Goal: Information Seeking & Learning: Compare options

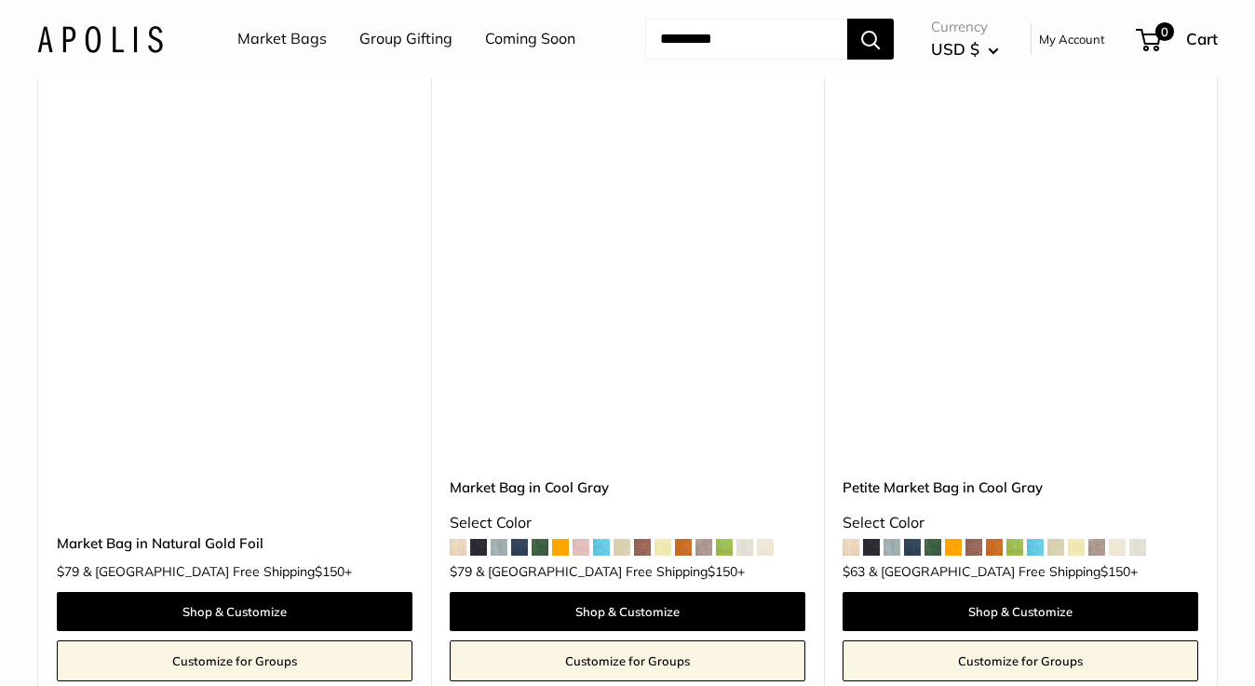
scroll to position [6785, 0]
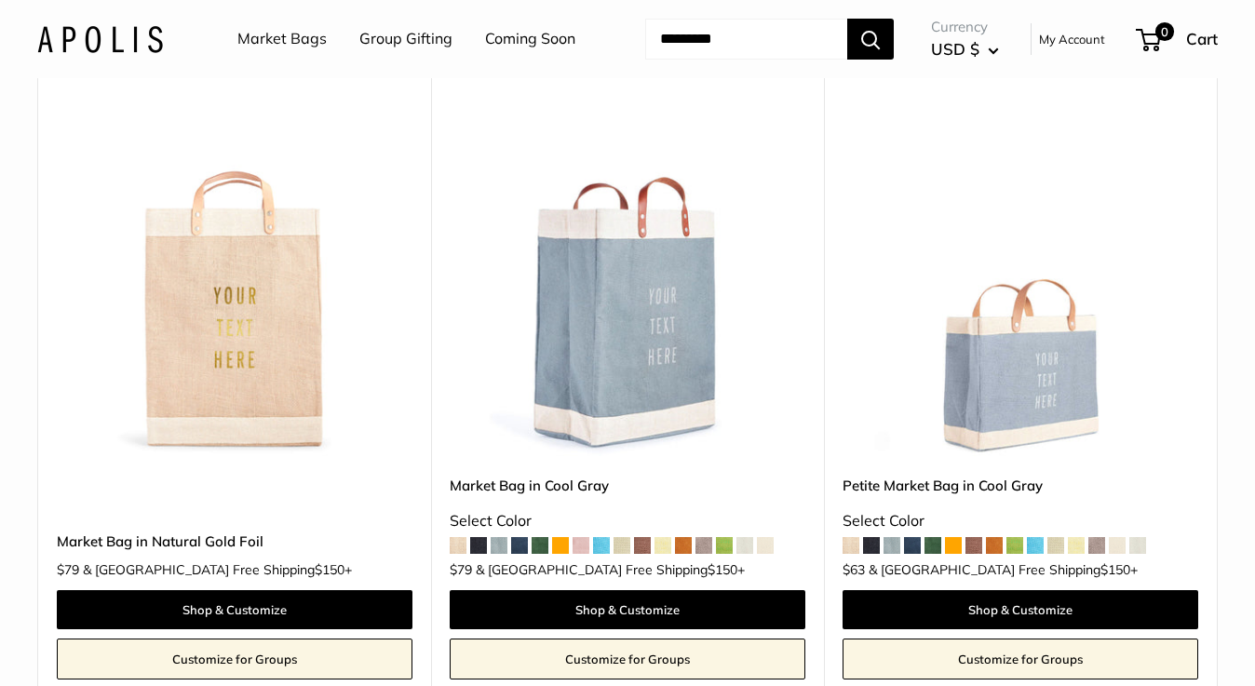
click at [1038, 537] on span at bounding box center [1035, 545] width 17 height 17
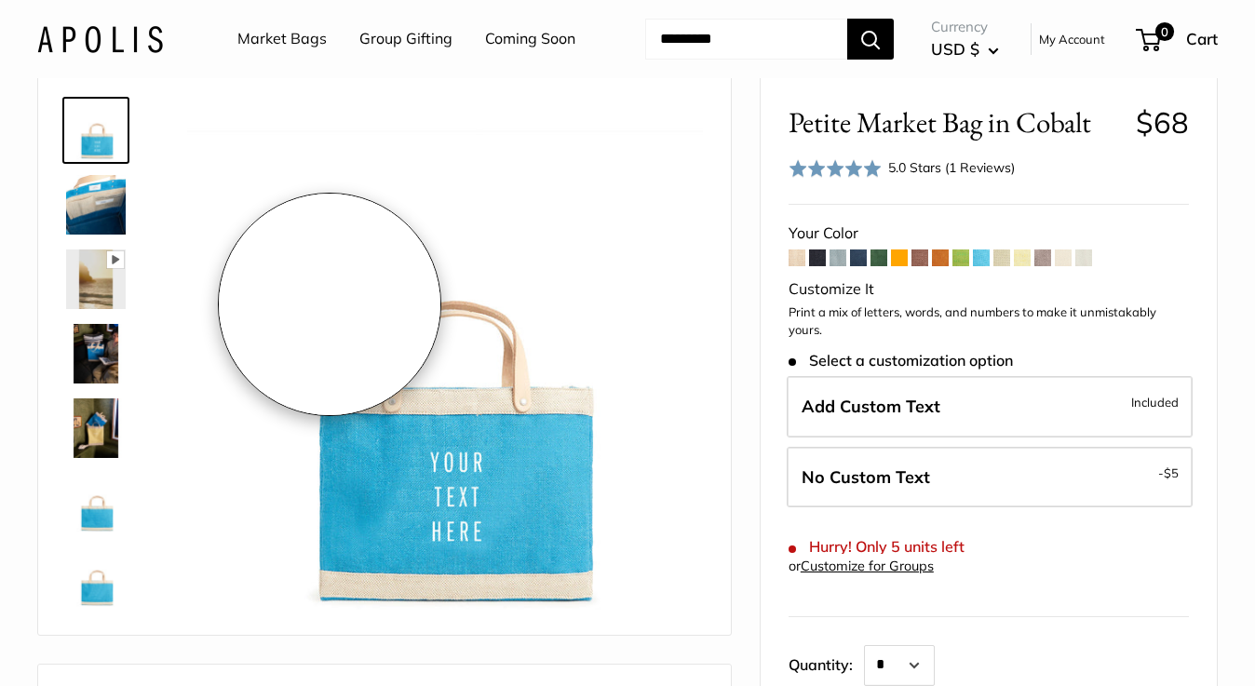
scroll to position [80, 0]
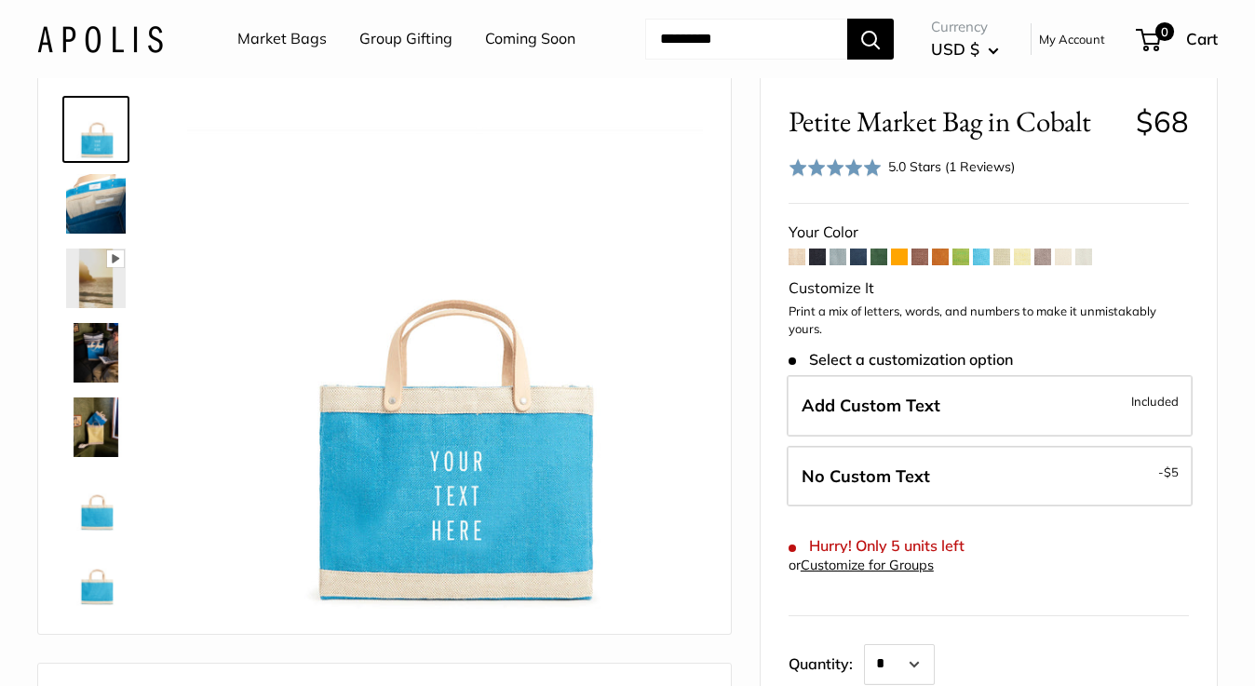
click at [898, 261] on span at bounding box center [899, 257] width 17 height 17
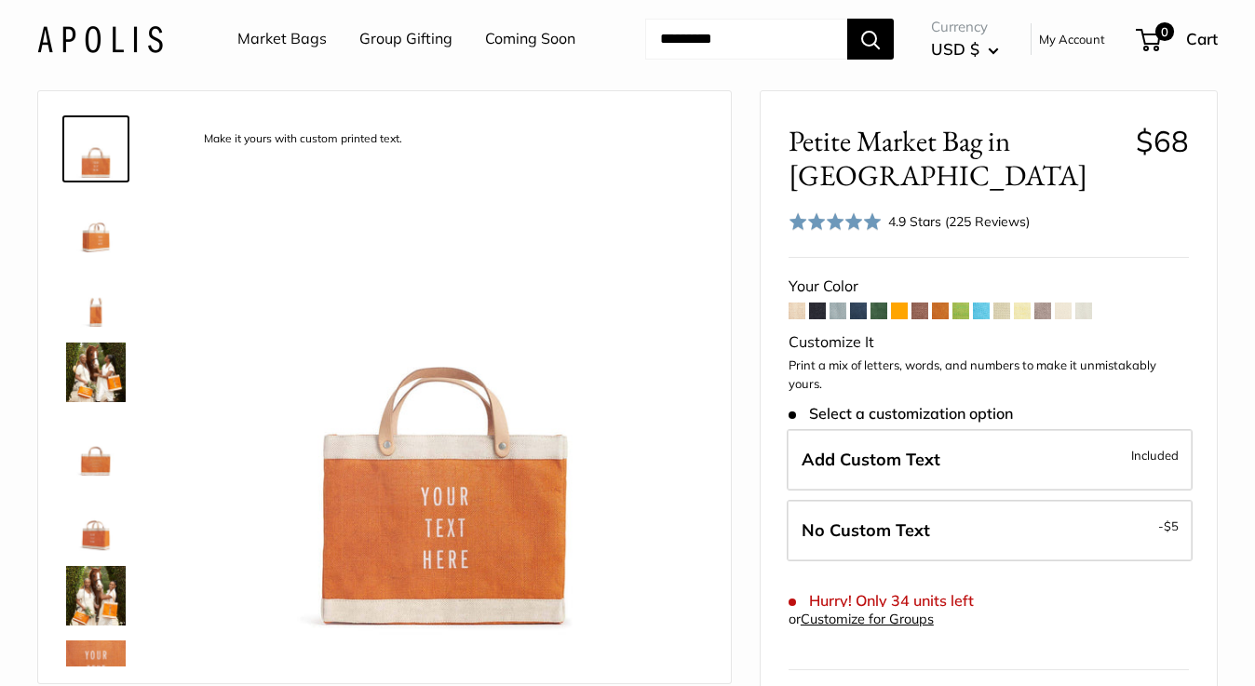
scroll to position [61, 0]
click at [901, 302] on span at bounding box center [899, 310] width 17 height 17
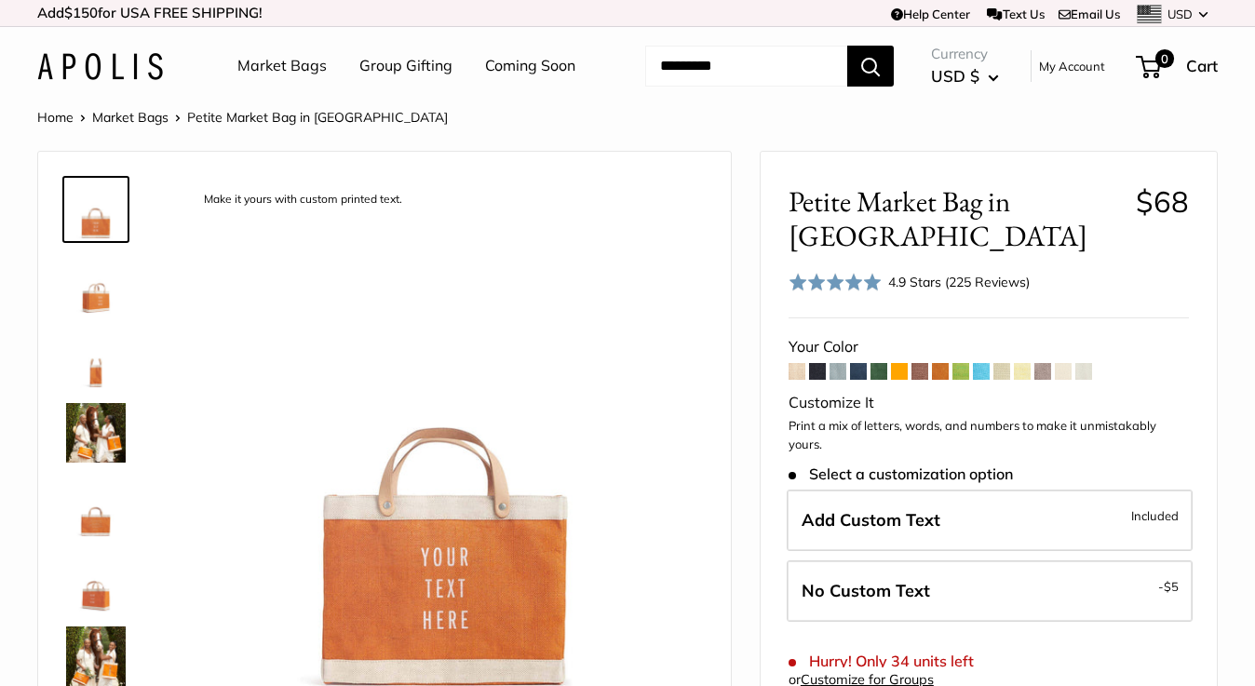
click at [900, 363] on span at bounding box center [899, 371] width 17 height 17
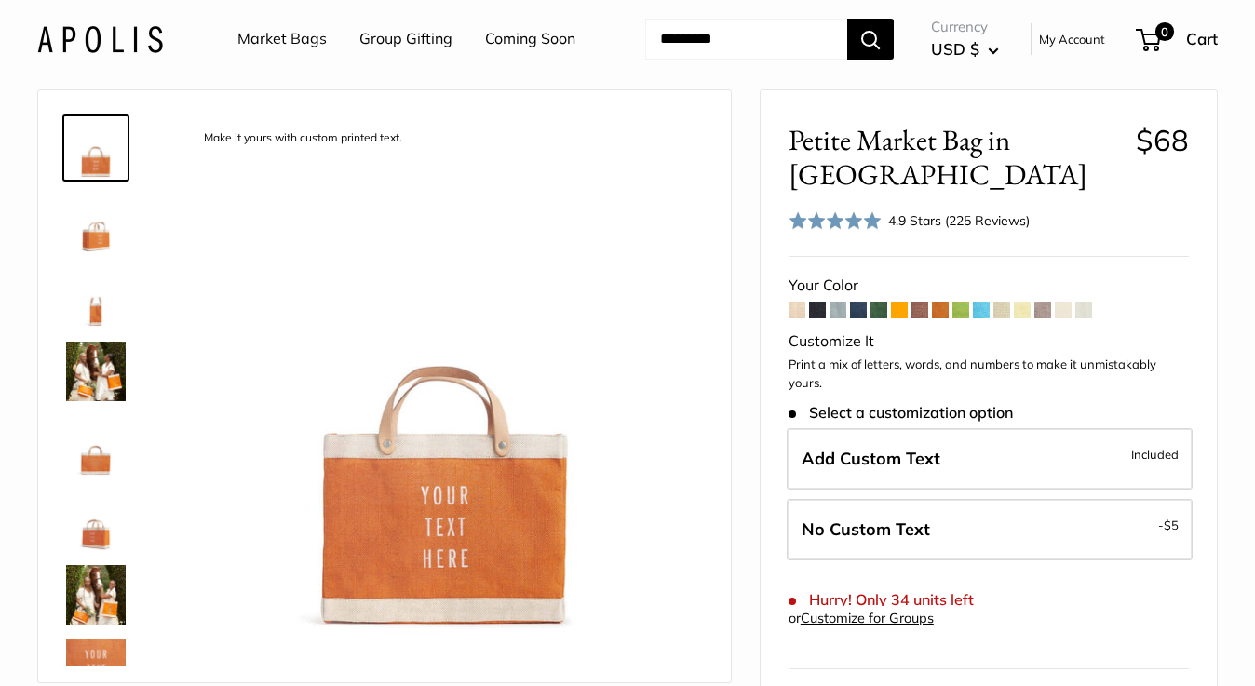
scroll to position [63, 0]
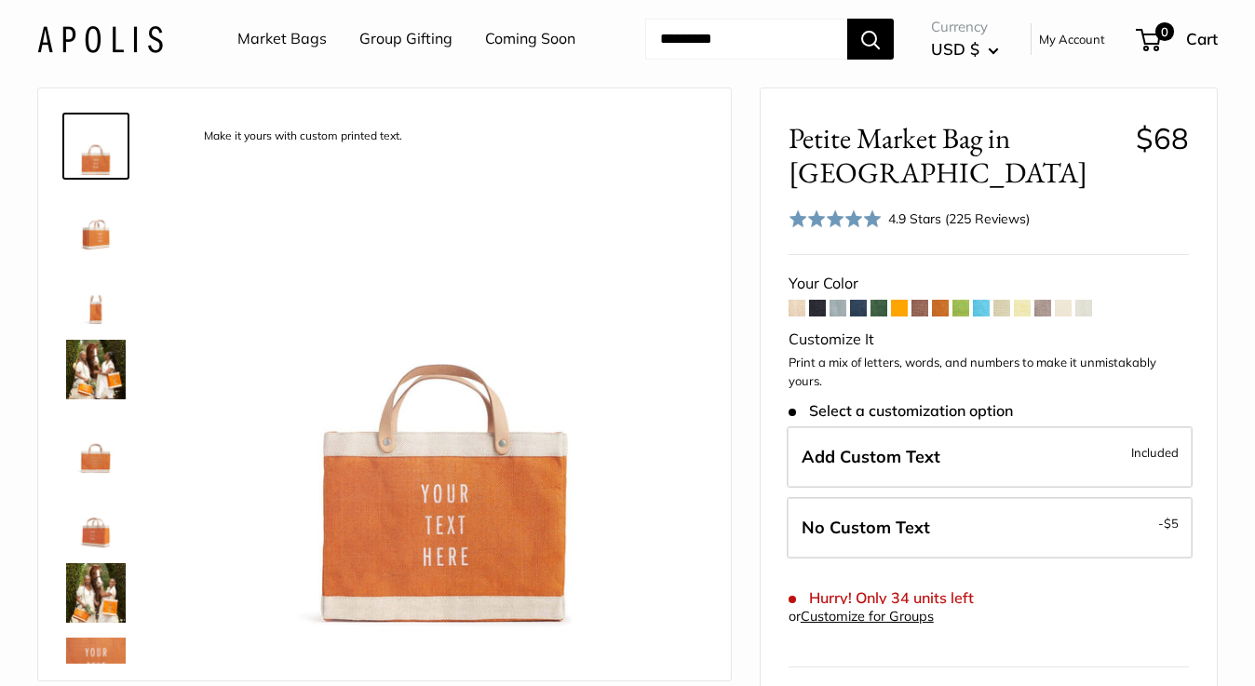
click at [961, 300] on span at bounding box center [961, 308] width 17 height 17
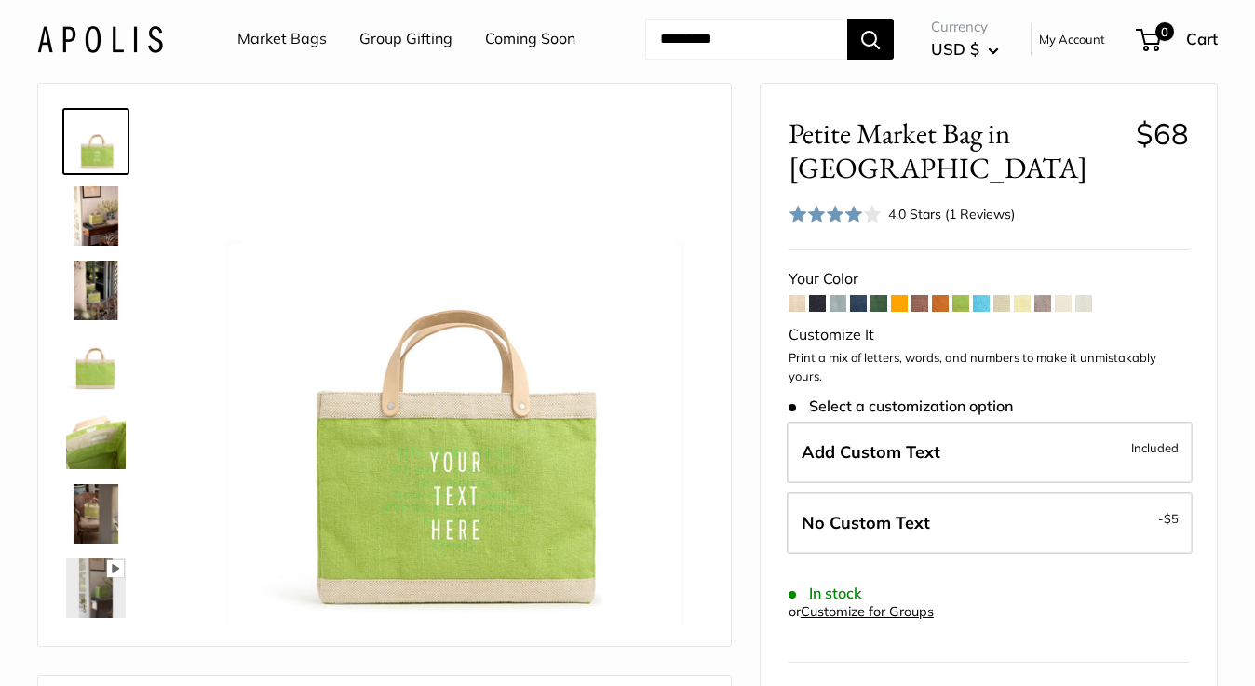
scroll to position [77, 0]
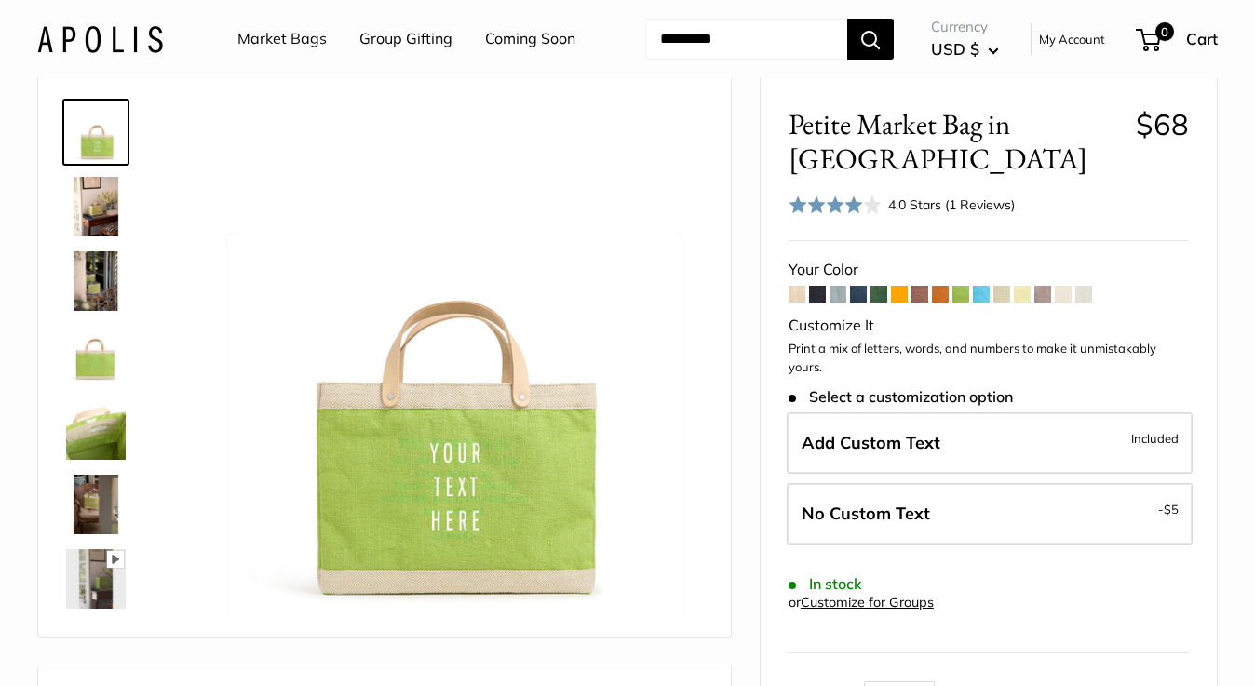
click at [983, 301] on span at bounding box center [981, 294] width 17 height 17
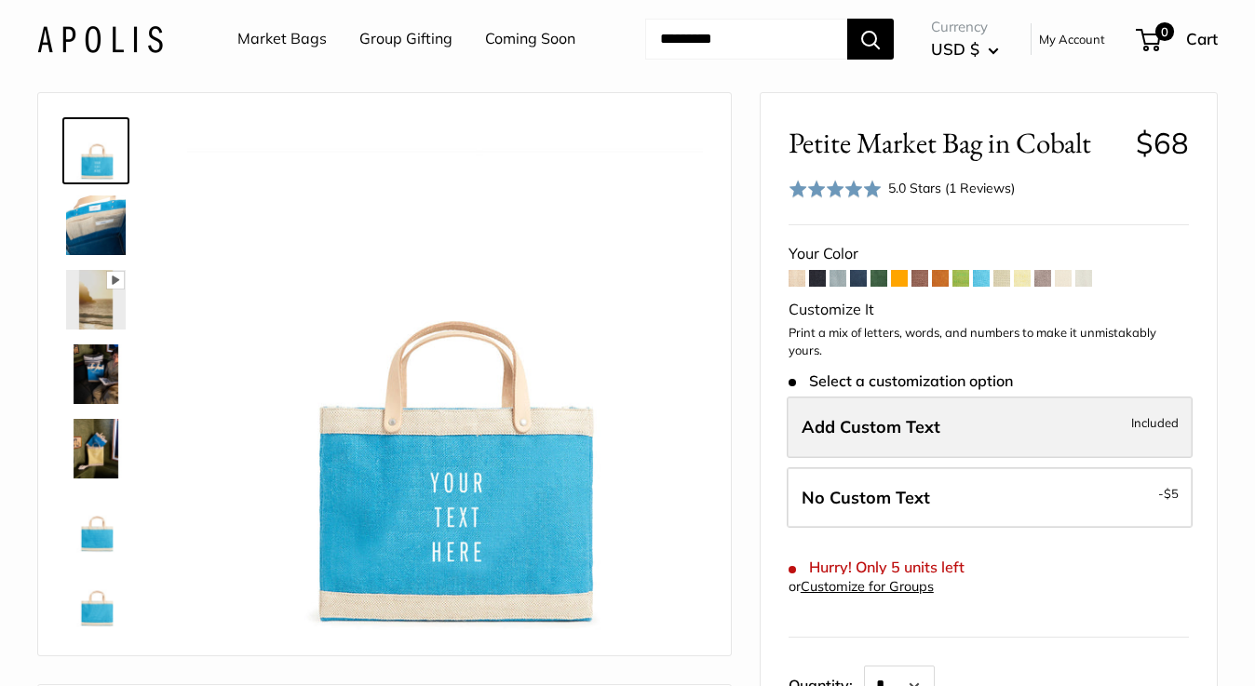
scroll to position [82, 0]
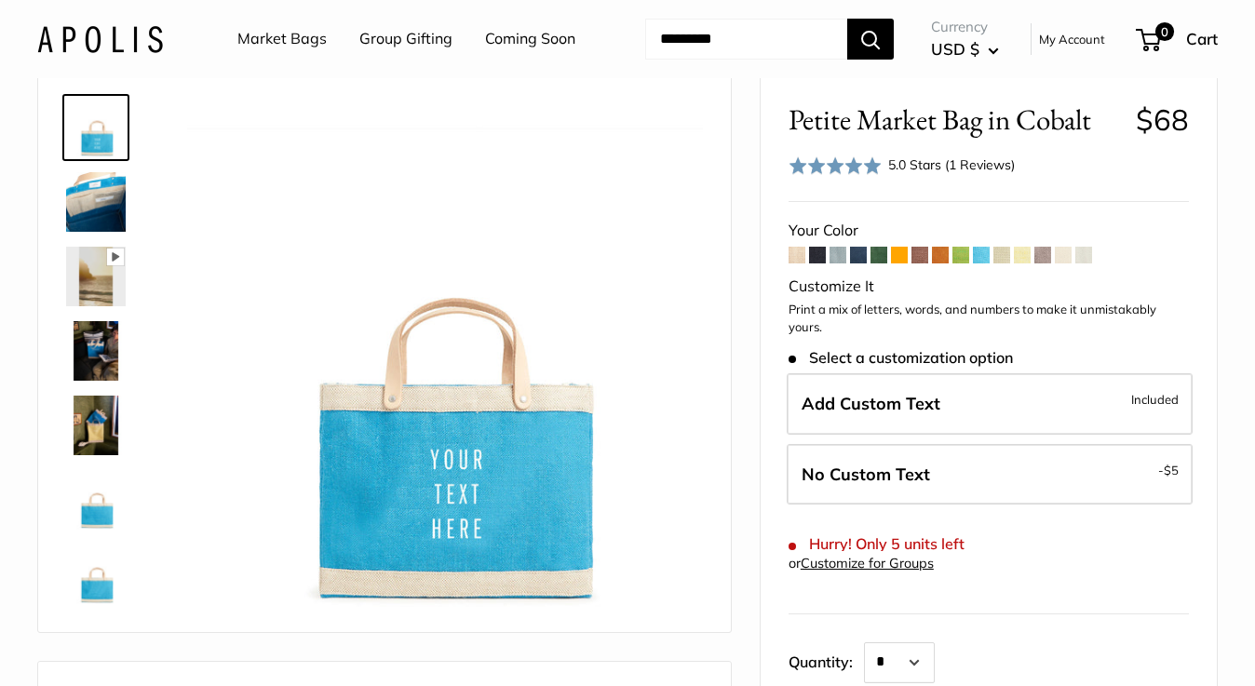
click at [937, 251] on span at bounding box center [940, 255] width 17 height 17
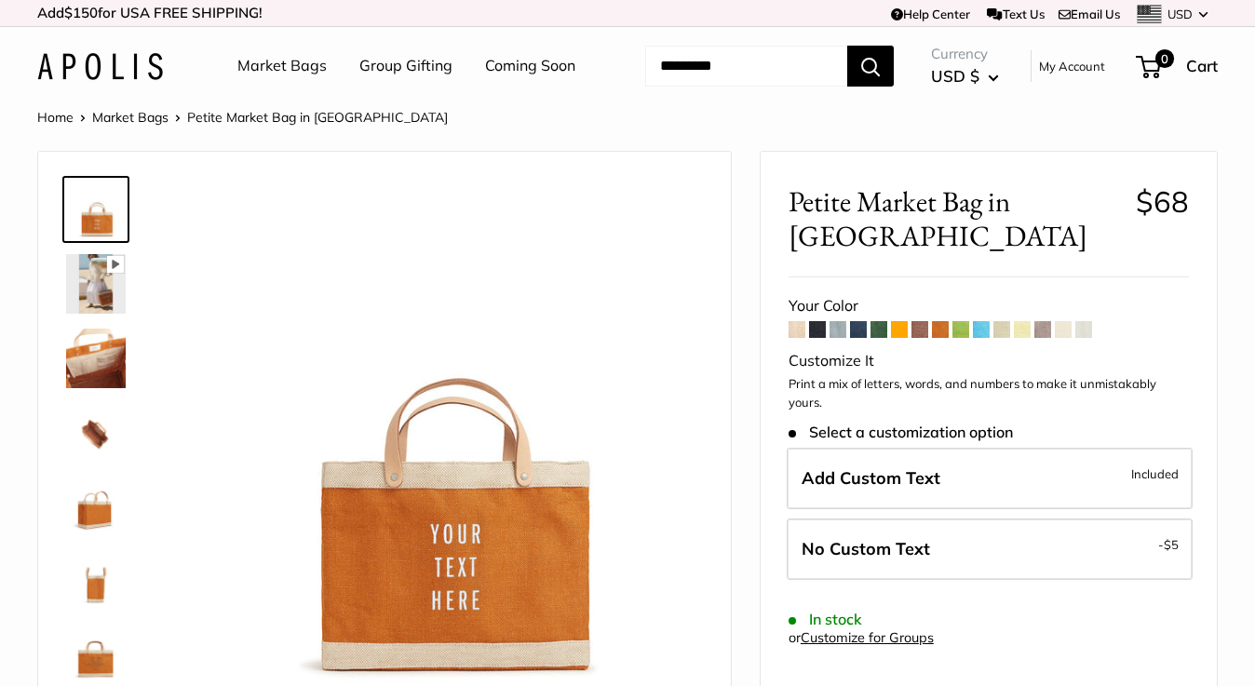
click at [988, 321] on span at bounding box center [981, 329] width 17 height 17
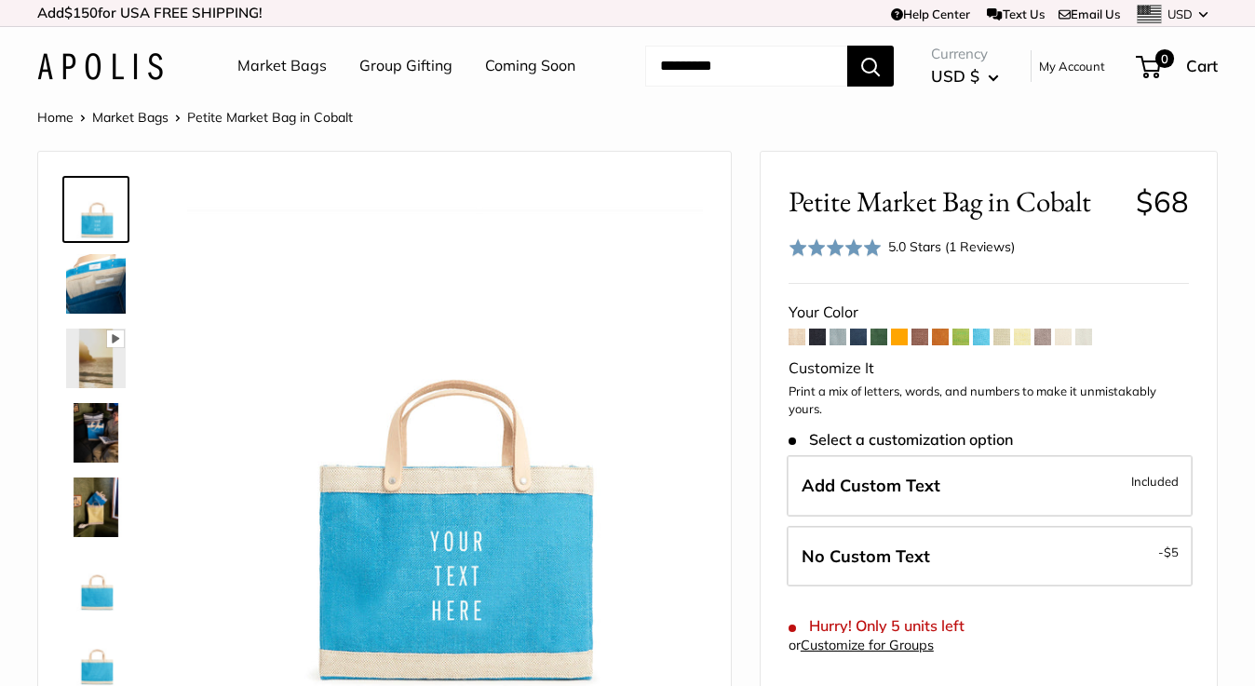
click at [384, 63] on link "Group Gifting" at bounding box center [405, 66] width 93 height 28
